Goal: Information Seeking & Learning: Learn about a topic

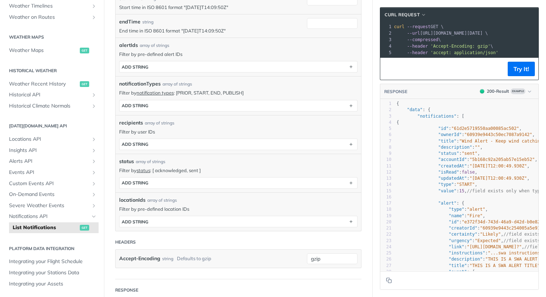
scroll to position [150, 0]
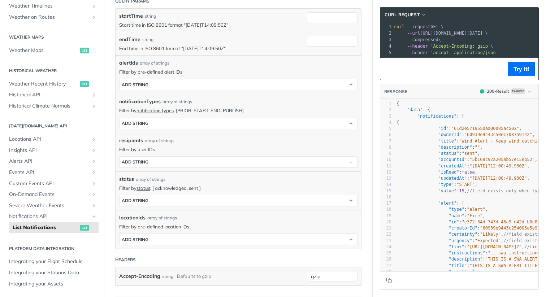
click at [110, 175] on article "List Notifications get [URL][DOMAIN_NAME][DATE] /notifications Log in to see fu…" at bounding box center [238, 183] width 268 height 590
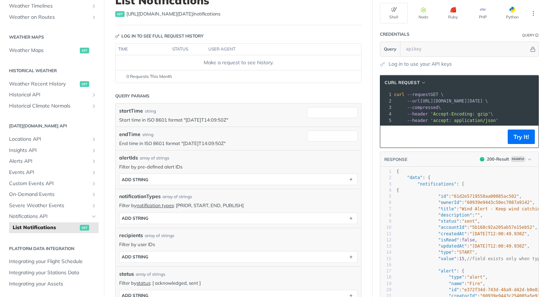
scroll to position [57, 0]
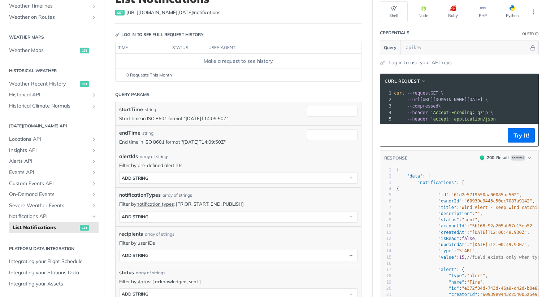
click at [109, 185] on article "List Notifications get [URL][DOMAIN_NAME][DATE] /notifications Log in to see fu…" at bounding box center [238, 277] width 268 height 590
click at [110, 202] on article "List Notifications get [URL][DOMAIN_NAME][DATE] /notifications Log in to see fu…" at bounding box center [238, 277] width 268 height 590
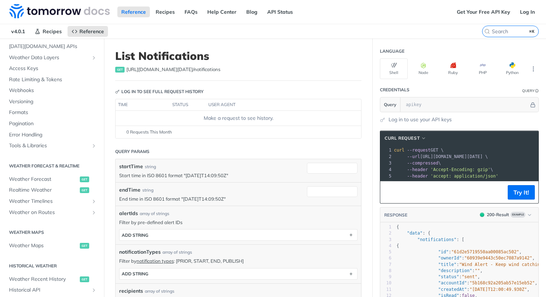
scroll to position [32, 0]
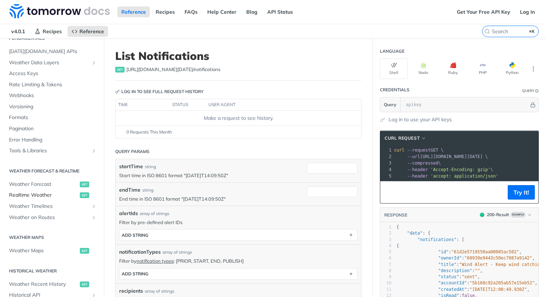
click at [45, 196] on span "Realtime Weather" at bounding box center [43, 195] width 69 height 7
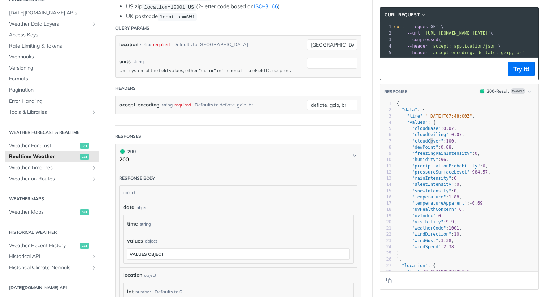
click at [431, 141] on span ""cloudCover"" at bounding box center [427, 141] width 31 height 5
type textarea "cloudCover"
click at [431, 141] on span ""cloudCover"" at bounding box center [427, 141] width 31 height 5
click at [426, 249] on span ""windSpeed"" at bounding box center [426, 246] width 29 height 5
type textarea "windSpeed"
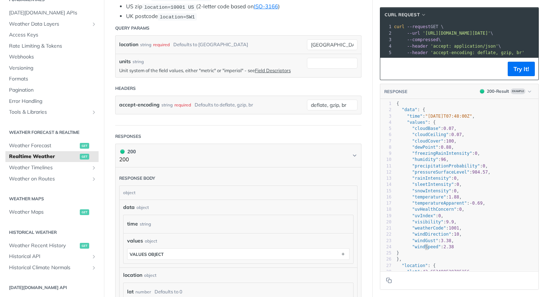
click at [426, 249] on span ""windSpeed"" at bounding box center [426, 246] width 29 height 5
click at [427, 241] on span ""windGust"" at bounding box center [425, 240] width 26 height 5
type textarea "windGust"
click at [427, 241] on span ""windGust"" at bounding box center [425, 240] width 26 height 5
